Goal: Task Accomplishment & Management: Use online tool/utility

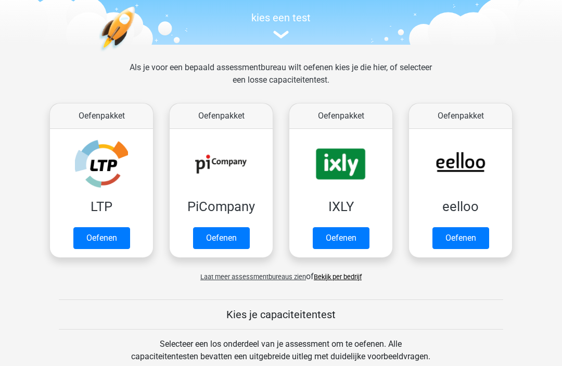
scroll to position [105, 0]
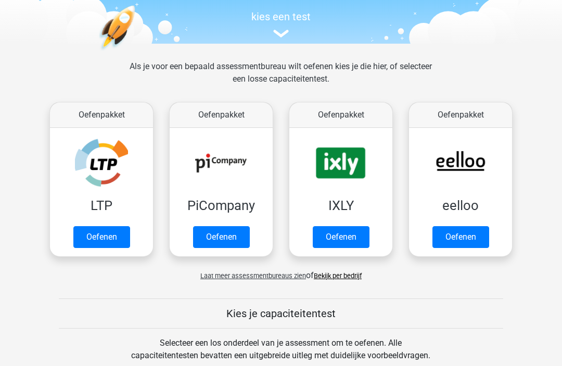
click at [112, 236] on link "Oefenen" at bounding box center [101, 238] width 57 height 22
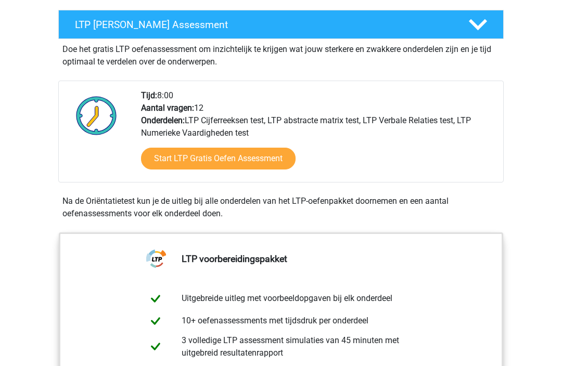
scroll to position [191, 0]
click at [244, 160] on link "Start LTP Gratis Oefen Assessment" at bounding box center [218, 159] width 154 height 22
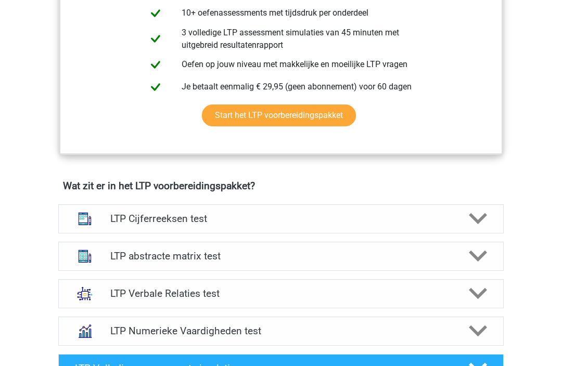
scroll to position [507, 0]
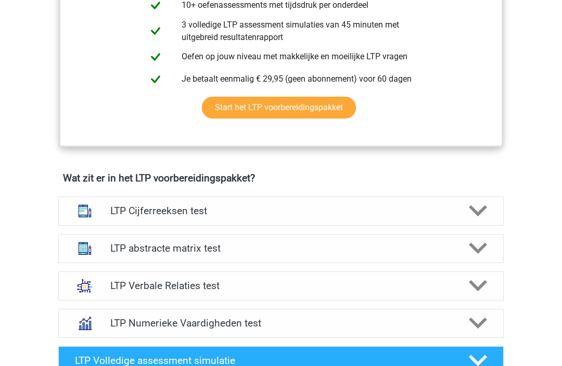
click at [478, 216] on icon at bounding box center [478, 211] width 18 height 18
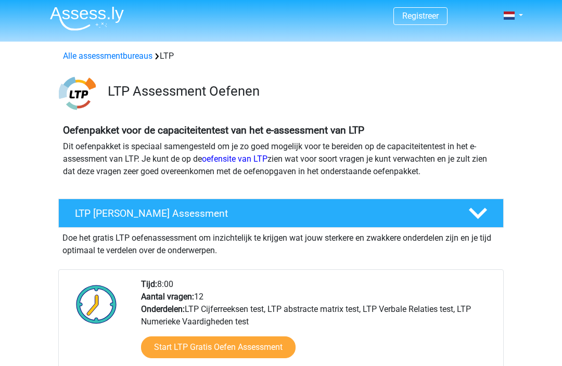
scroll to position [0, 0]
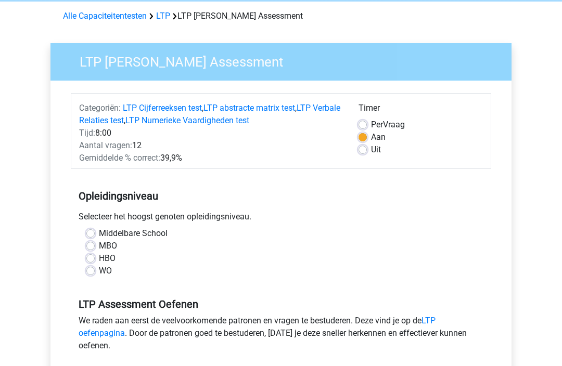
scroll to position [46, 0]
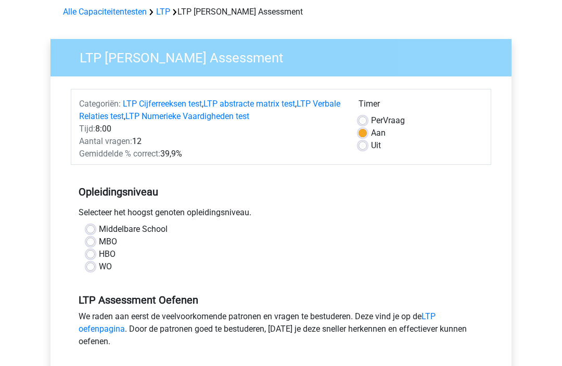
click at [155, 227] on label "Middelbare School" at bounding box center [133, 230] width 69 height 12
click at [95, 227] on input "Middelbare School" at bounding box center [90, 229] width 8 height 10
radio input "true"
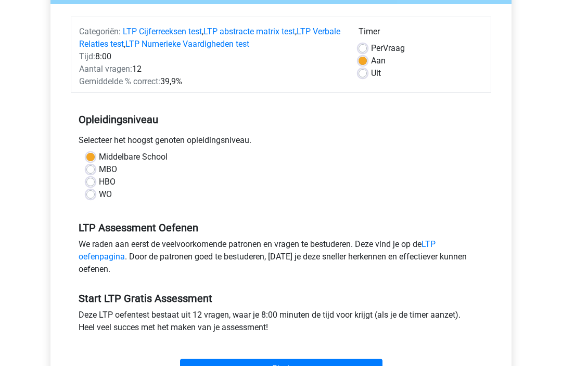
scroll to position [131, 0]
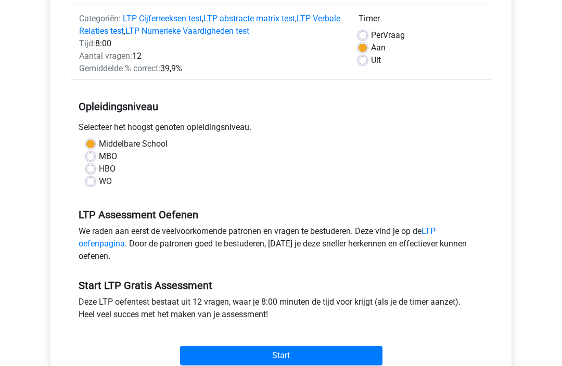
click at [294, 353] on input "Start" at bounding box center [281, 356] width 202 height 20
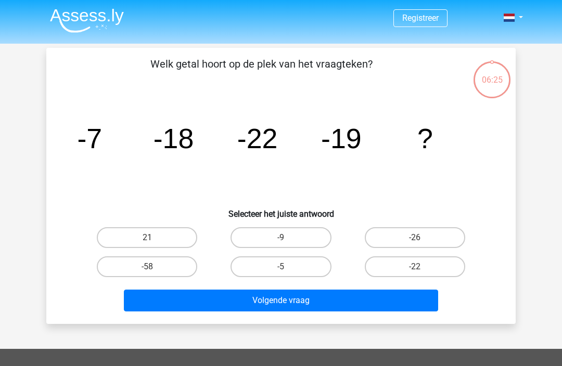
click at [272, 235] on label "-9" at bounding box center [280, 237] width 100 height 21
click at [281, 238] on input "-9" at bounding box center [284, 241] width 7 height 7
radio input "true"
click at [304, 300] on button "Volgende vraag" at bounding box center [281, 301] width 315 height 22
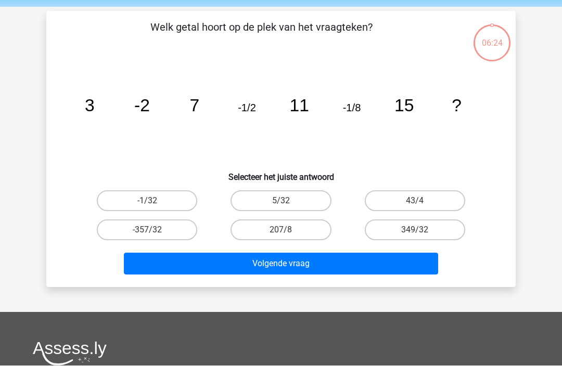
scroll to position [48, 0]
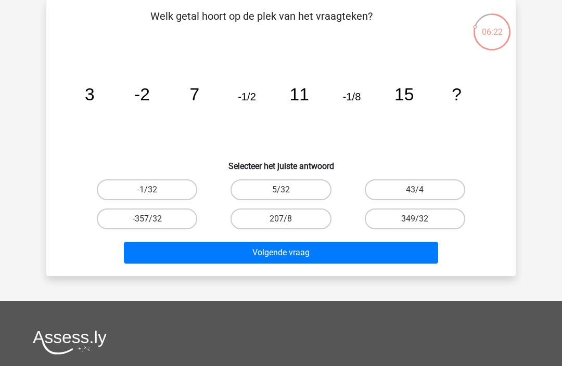
click at [290, 252] on button "Volgende vraag" at bounding box center [281, 253] width 315 height 22
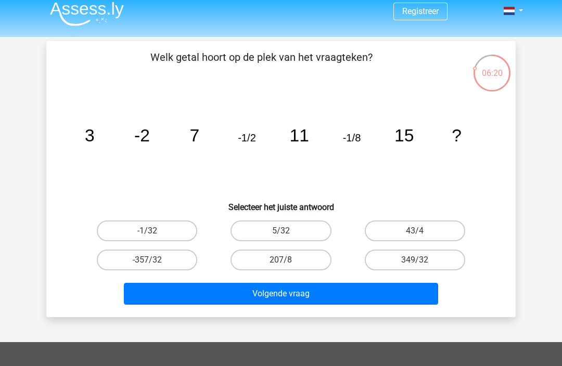
scroll to position [0, 0]
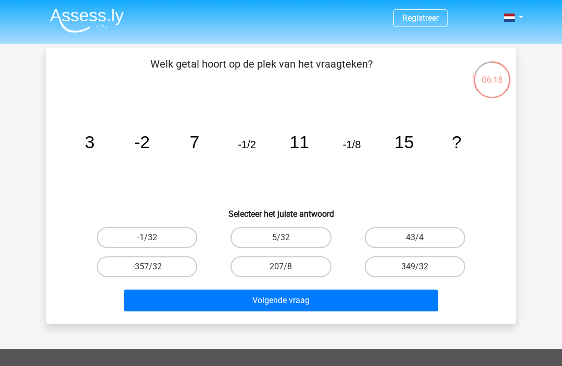
click at [323, 296] on button "Volgende vraag" at bounding box center [281, 301] width 315 height 22
click at [287, 235] on label "5/32" at bounding box center [280, 237] width 100 height 21
click at [287, 238] on input "5/32" at bounding box center [284, 241] width 7 height 7
radio input "true"
click at [311, 297] on button "Volgende vraag" at bounding box center [281, 301] width 315 height 22
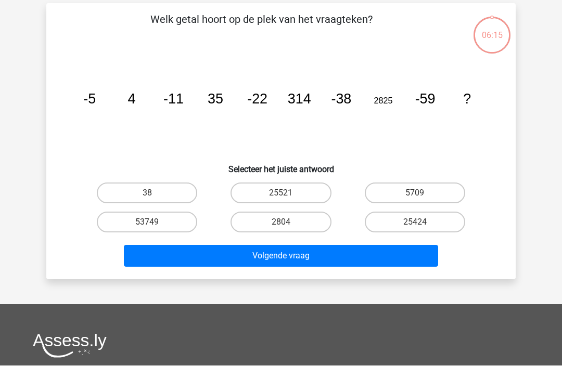
scroll to position [48, 0]
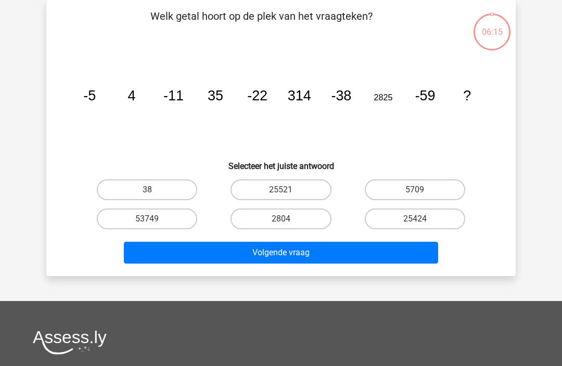
click at [307, 221] on label "2804" at bounding box center [280, 219] width 100 height 21
click at [288, 221] on input "2804" at bounding box center [284, 222] width 7 height 7
radio input "true"
click at [324, 253] on button "Volgende vraag" at bounding box center [281, 253] width 315 height 22
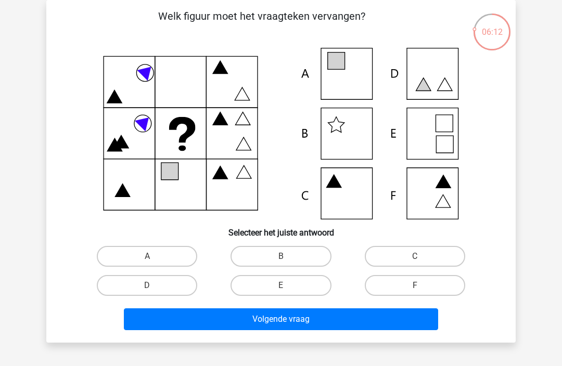
scroll to position [0, 0]
